Goal: Task Accomplishment & Management: Complete application form

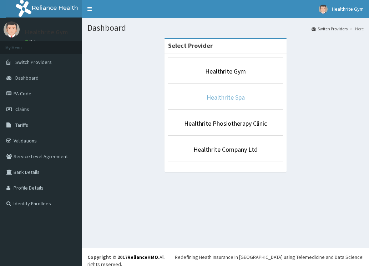
click at [239, 99] on link "Healthrite Spa" at bounding box center [226, 97] width 38 height 8
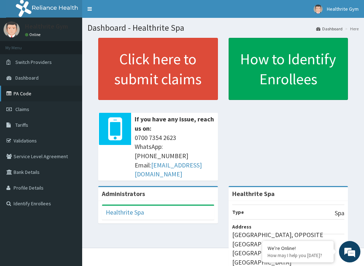
click at [31, 94] on link "PA Code" at bounding box center [41, 94] width 82 height 16
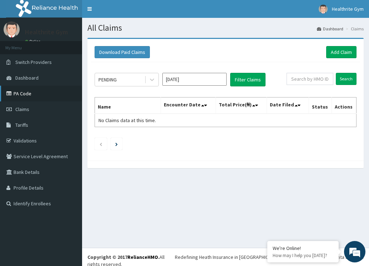
click at [26, 92] on link "PA Code" at bounding box center [41, 94] width 82 height 16
click at [22, 95] on link "PA Code" at bounding box center [41, 94] width 82 height 16
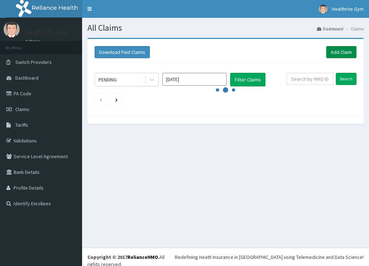
click at [337, 50] on link "Add Claim" at bounding box center [342, 52] width 30 height 12
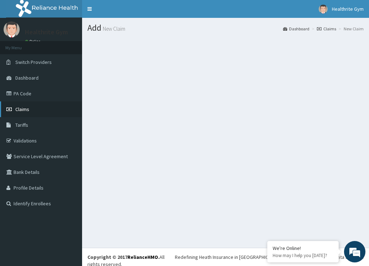
click at [26, 108] on span "Claims" at bounding box center [22, 109] width 14 height 6
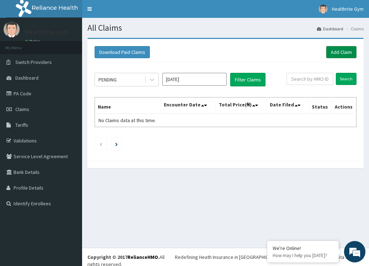
click at [337, 54] on link "Add Claim" at bounding box center [342, 52] width 30 height 12
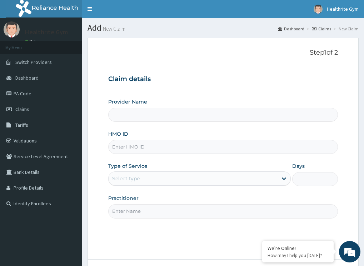
click at [174, 144] on input "HMO ID" at bounding box center [223, 147] width 230 height 14
type input "Healthrite Spa"
type input "1"
type input "UBP/10504/A"
click at [163, 213] on input "Practitioner" at bounding box center [223, 211] width 230 height 14
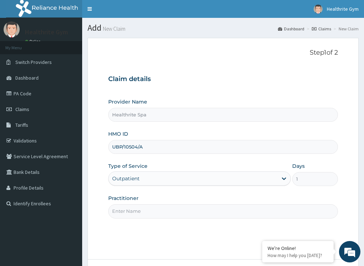
click at [163, 213] on input "Practitioner" at bounding box center [223, 211] width 230 height 14
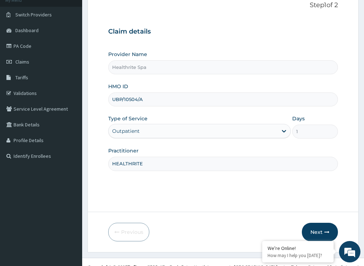
scroll to position [58, 0]
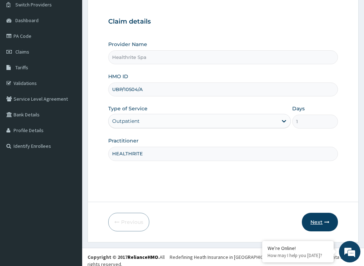
type input "HEALTHRITE"
click at [323, 219] on button "Next" at bounding box center [320, 222] width 36 height 19
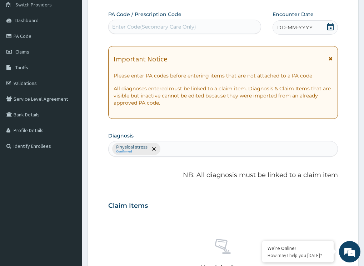
click at [161, 26] on div "Enter Code(Secondary Care Only)" at bounding box center [154, 26] width 84 height 7
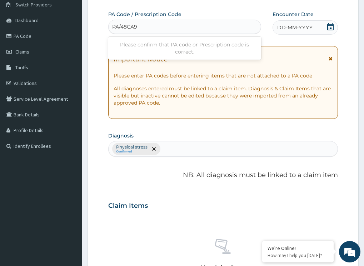
type input "PA/48CA9A"
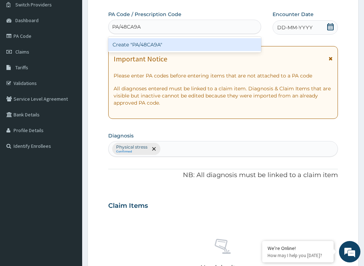
click at [158, 43] on div "Create "PA/48CA9A"" at bounding box center [184, 44] width 153 height 13
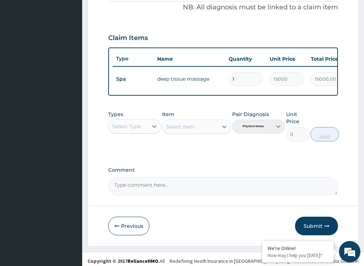
scroll to position [229, 0]
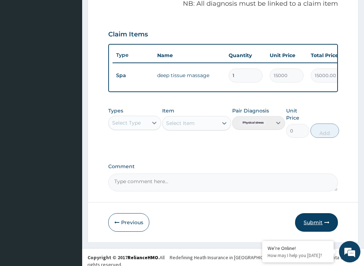
click at [311, 225] on button "Submit" at bounding box center [316, 222] width 43 height 19
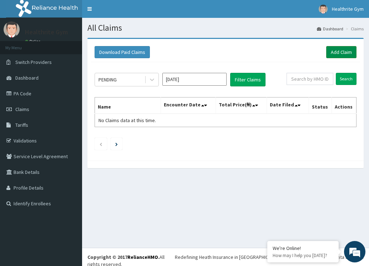
click at [341, 50] on link "Add Claim" at bounding box center [342, 52] width 30 height 12
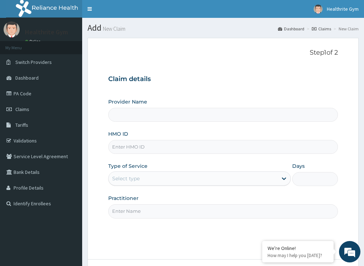
type input "Healthrite Spa"
type input "1"
click at [168, 147] on input "HMO ID" at bounding box center [223, 147] width 230 height 14
type input "UBP/10504/C"
click at [168, 214] on input "Practitioner" at bounding box center [223, 211] width 230 height 14
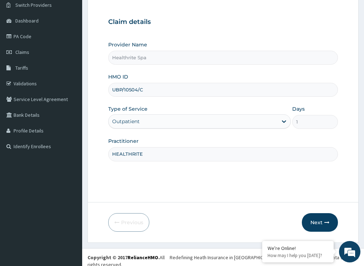
scroll to position [58, 0]
type input "HEALTHRITE"
click at [325, 219] on button "Next" at bounding box center [320, 222] width 36 height 19
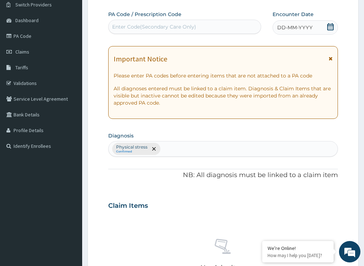
click at [177, 27] on div "Enter Code(Secondary Care Only)" at bounding box center [154, 26] width 84 height 7
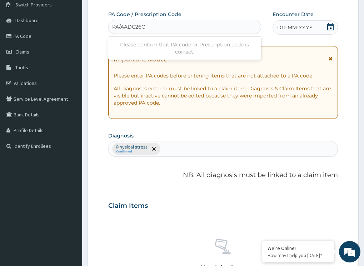
click at [140, 25] on input "PA/AADC26C" at bounding box center [129, 26] width 34 height 7
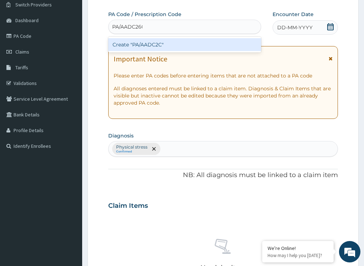
type input "PA/AADC2C"
drag, startPoint x: 140, startPoint y: 25, endPoint x: 146, endPoint y: 25, distance: 5.4
click at [146, 25] on div "PA/AADC2C PA/AADC2C" at bounding box center [185, 26] width 152 height 11
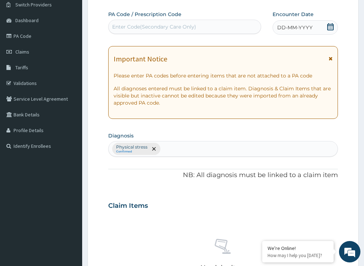
click at [146, 25] on div "Enter Code(Secondary Care Only)" at bounding box center [185, 26] width 152 height 11
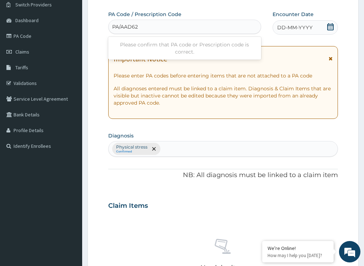
type input "PA/AAD62C"
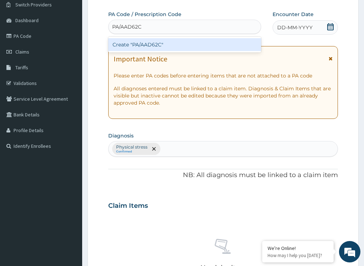
click at [146, 46] on div "Create "PA/AAD62C"" at bounding box center [184, 44] width 153 height 13
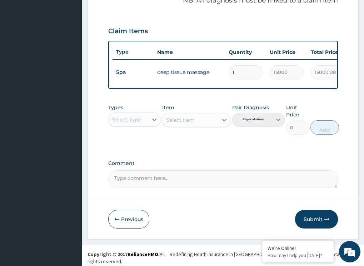
scroll to position [235, 0]
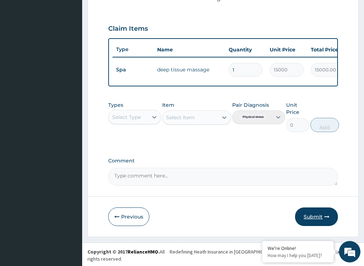
click at [318, 224] on button "Submit" at bounding box center [316, 217] width 43 height 19
